Goal: Navigation & Orientation: Find specific page/section

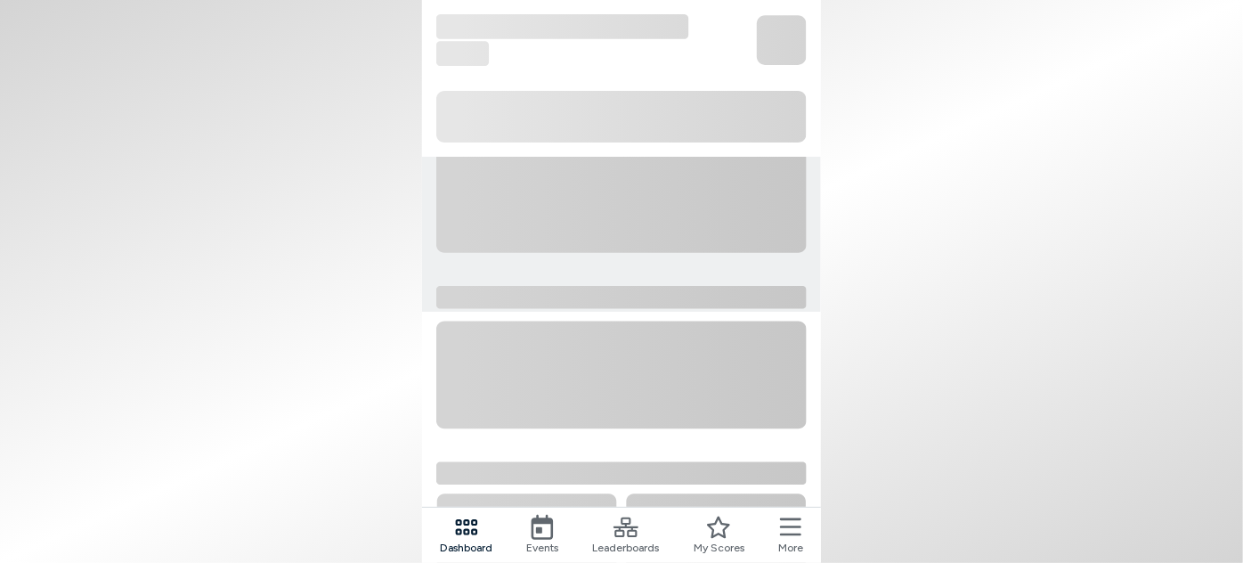
scroll to position [315, 0]
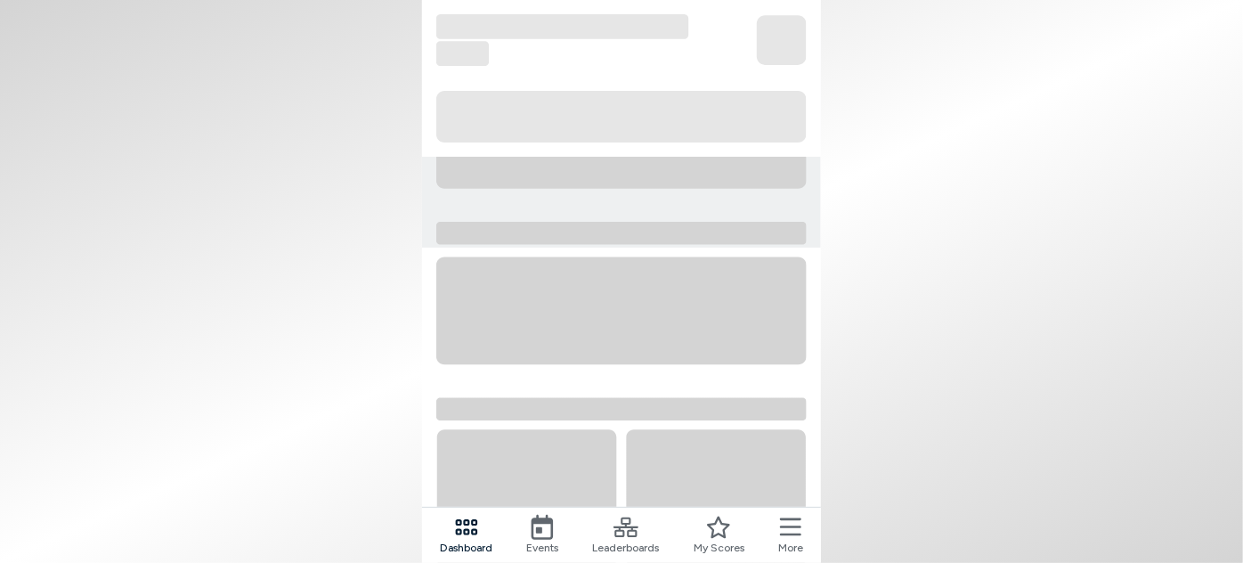
click at [793, 529] on icon at bounding box center [790, 527] width 21 height 25
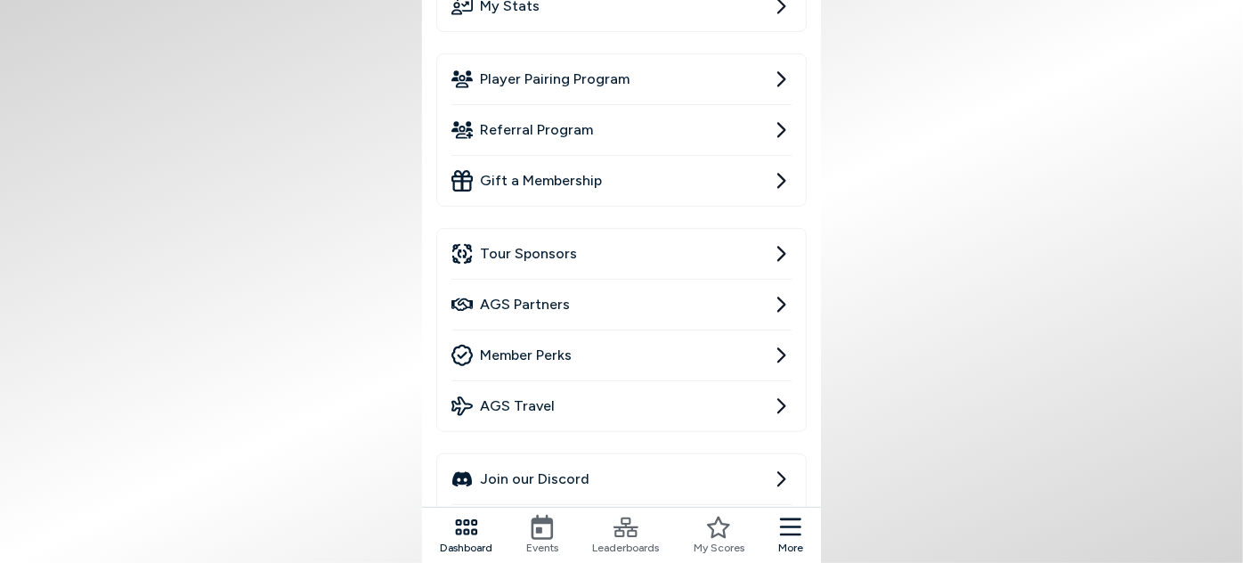
scroll to position [242, 0]
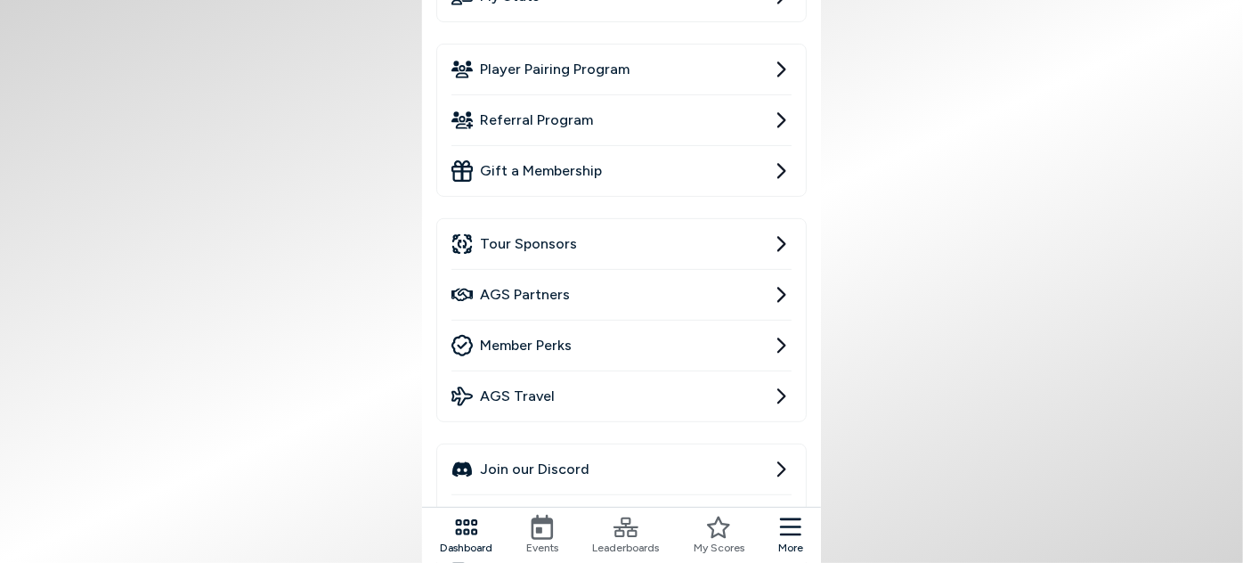
click at [589, 277] on link "AGS Partners" at bounding box center [622, 295] width 340 height 50
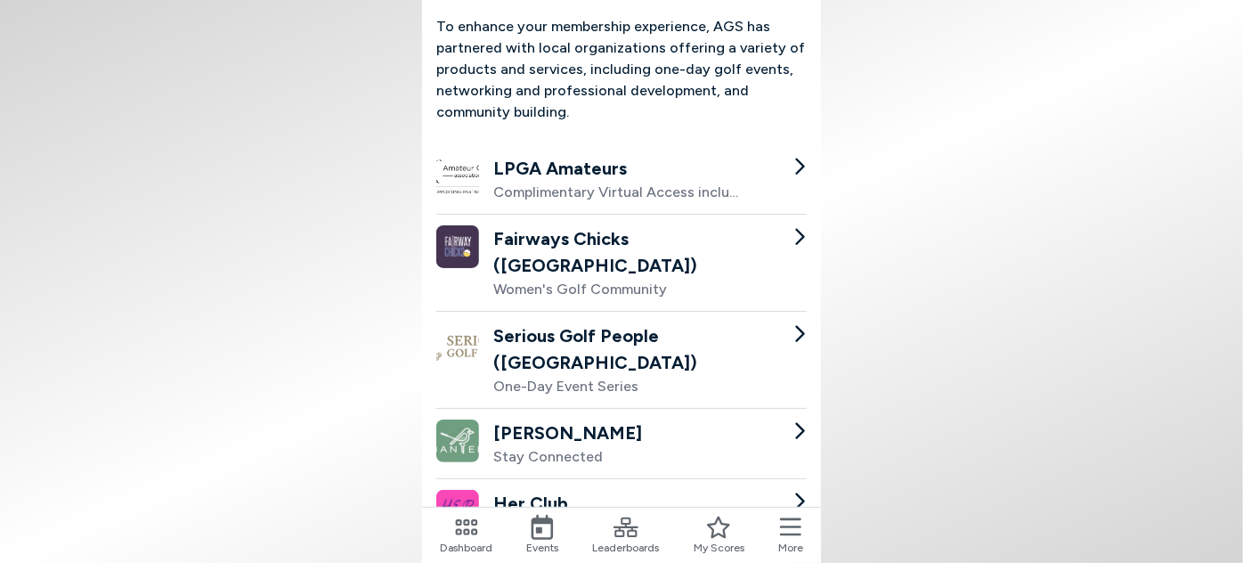
click at [567, 182] on div "Complimentary Virtual Access included" at bounding box center [617, 192] width 249 height 21
